Goal: Find specific page/section: Find specific page/section

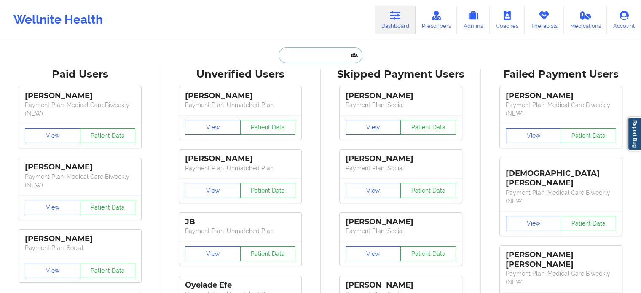
click at [300, 57] on input "text" at bounding box center [321, 55] width 84 height 16
paste input "[EMAIL_ADDRESS][DOMAIN_NAME]"
type input "[EMAIL_ADDRESS][DOMAIN_NAME]"
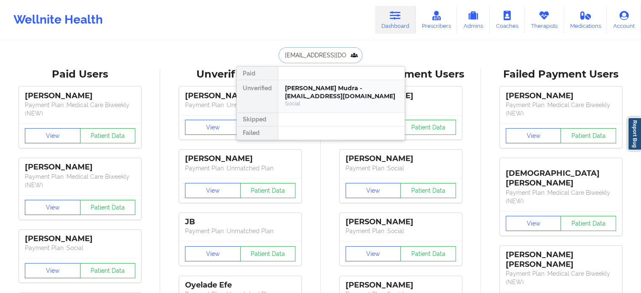
click at [323, 94] on div "[PERSON_NAME] Mudra - [EMAIL_ADDRESS][DOMAIN_NAME]" at bounding box center [341, 92] width 113 height 16
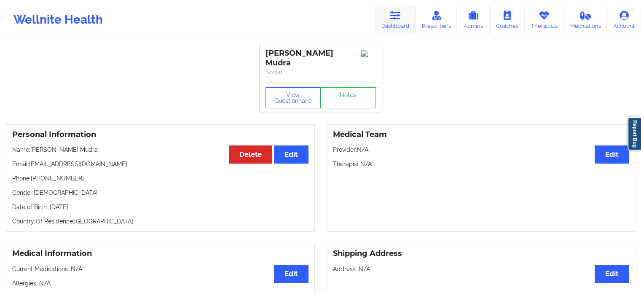
drag, startPoint x: 405, startPoint y: 16, endPoint x: 393, endPoint y: 24, distance: 14.6
click at [405, 16] on link "Dashboard" at bounding box center [395, 20] width 40 height 28
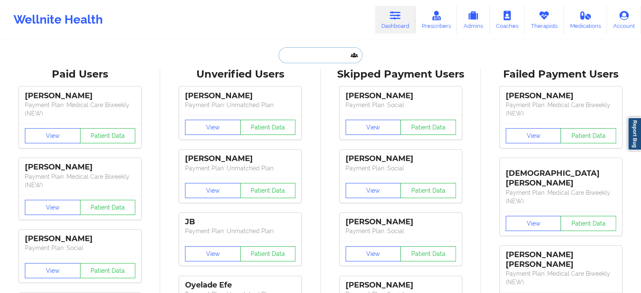
click at [325, 51] on input "text" at bounding box center [321, 55] width 84 height 16
paste input "[EMAIL_ADDRESS][DOMAIN_NAME]"
type input "[EMAIL_ADDRESS][DOMAIN_NAME]"
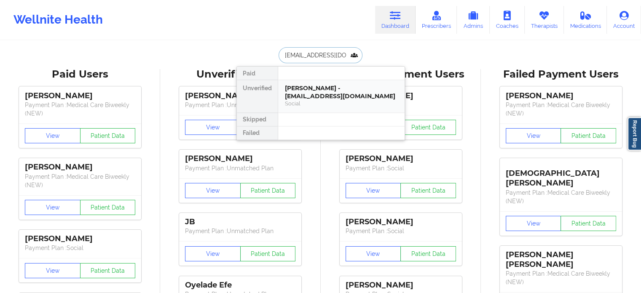
click at [331, 91] on div "[PERSON_NAME] - [EMAIL_ADDRESS][DOMAIN_NAME]" at bounding box center [341, 92] width 113 height 16
